Goal: Task Accomplishment & Management: Use online tool/utility

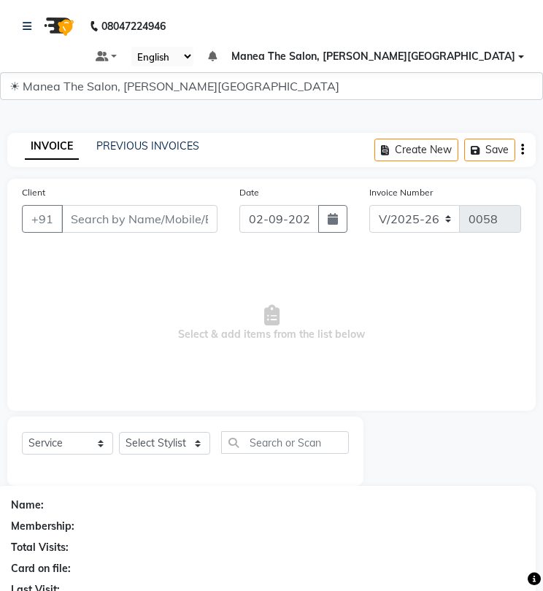
select select "8762"
select select "service"
